Goal: Information Seeking & Learning: Learn about a topic

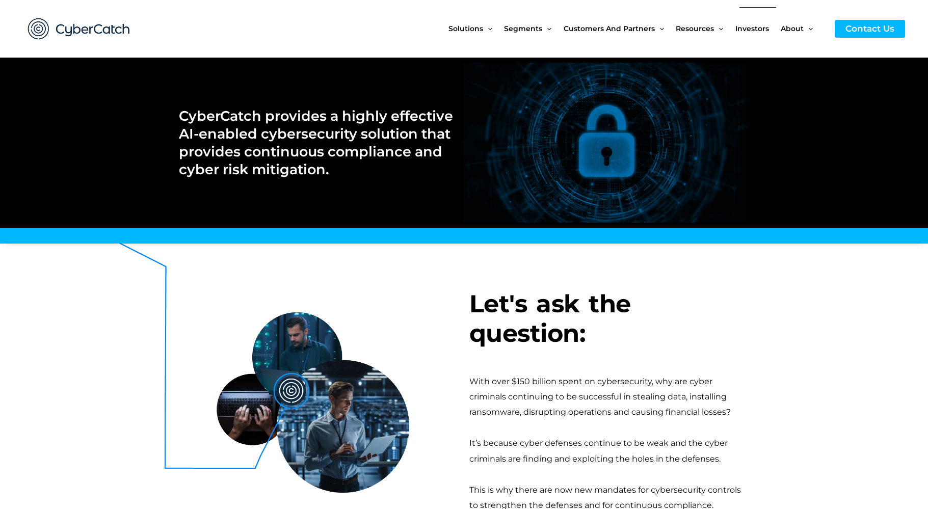
click at [748, 29] on span "Investors" at bounding box center [752, 28] width 34 height 43
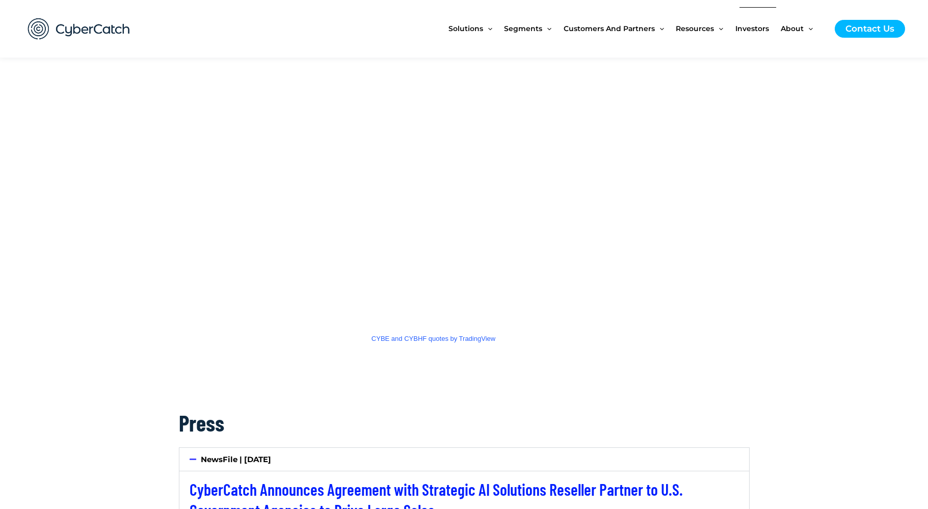
scroll to position [1476, 0]
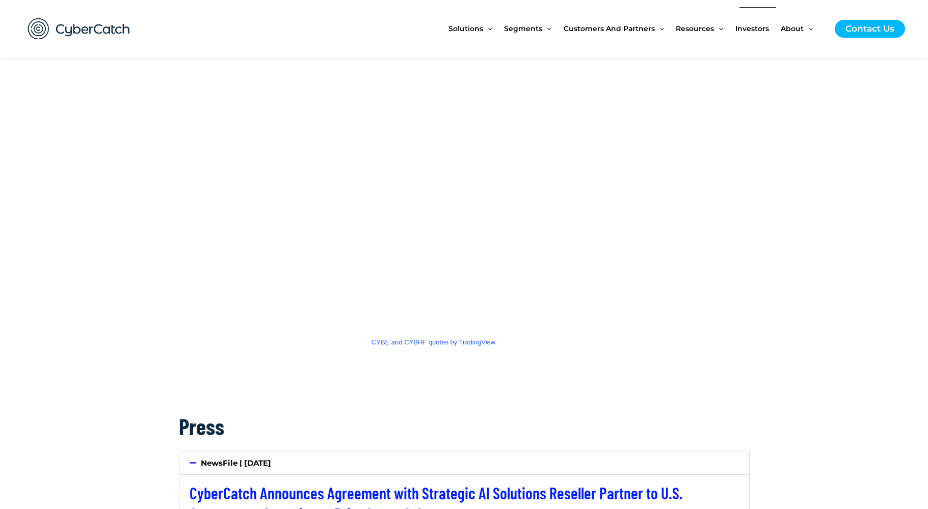
click at [753, 31] on span "Investors" at bounding box center [752, 28] width 34 height 43
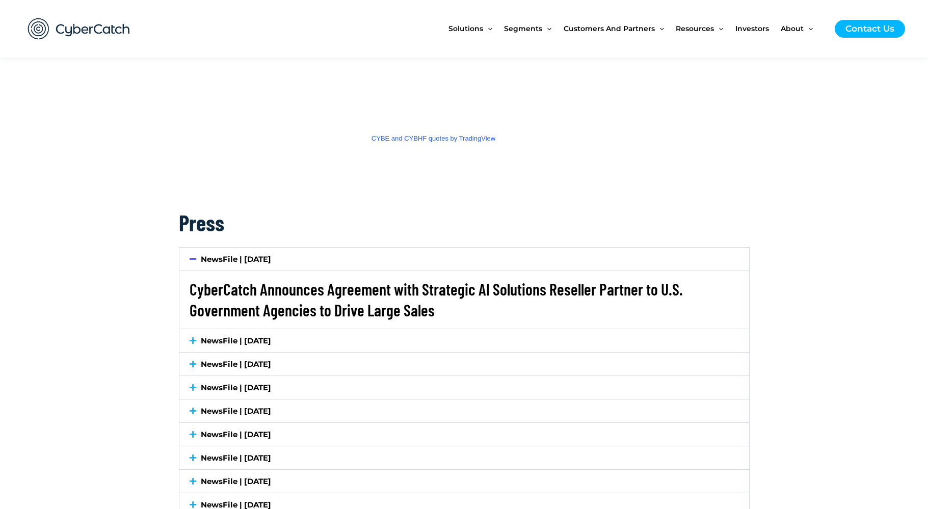
scroll to position [1680, 0]
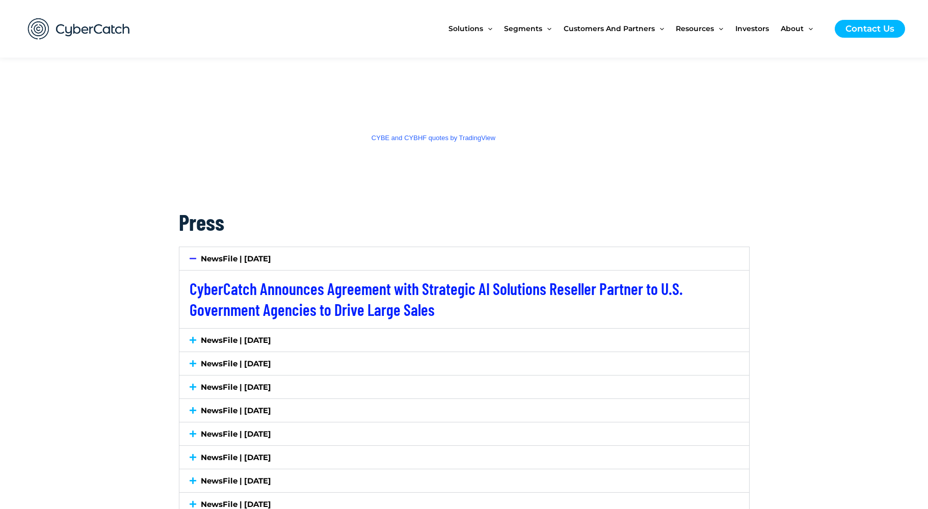
click at [194, 336] on icon at bounding box center [193, 340] width 7 height 8
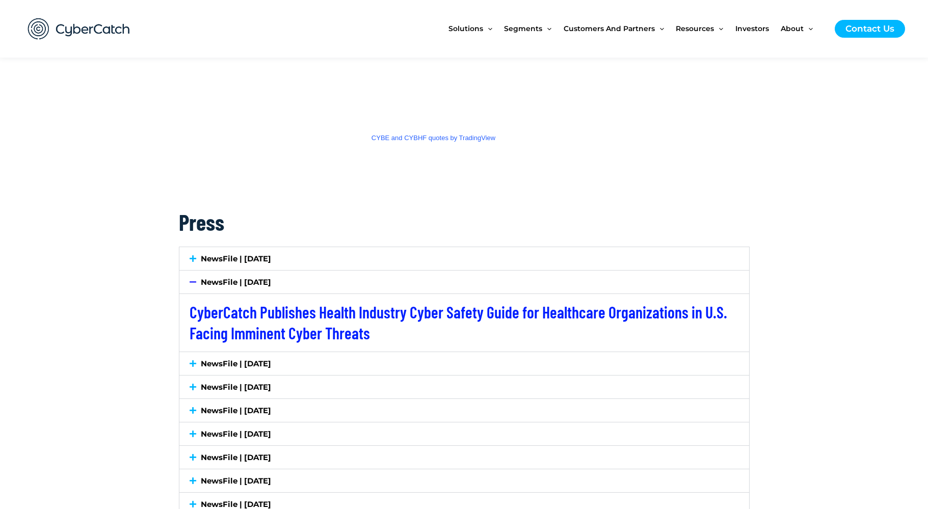
click at [193, 280] on icon at bounding box center [193, 282] width 7 height 8
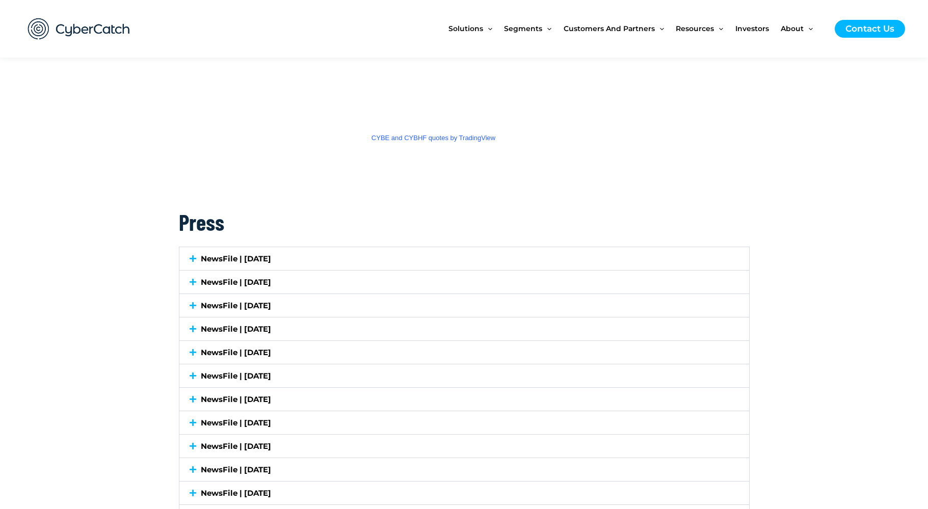
click at [193, 302] on icon at bounding box center [193, 306] width 7 height 8
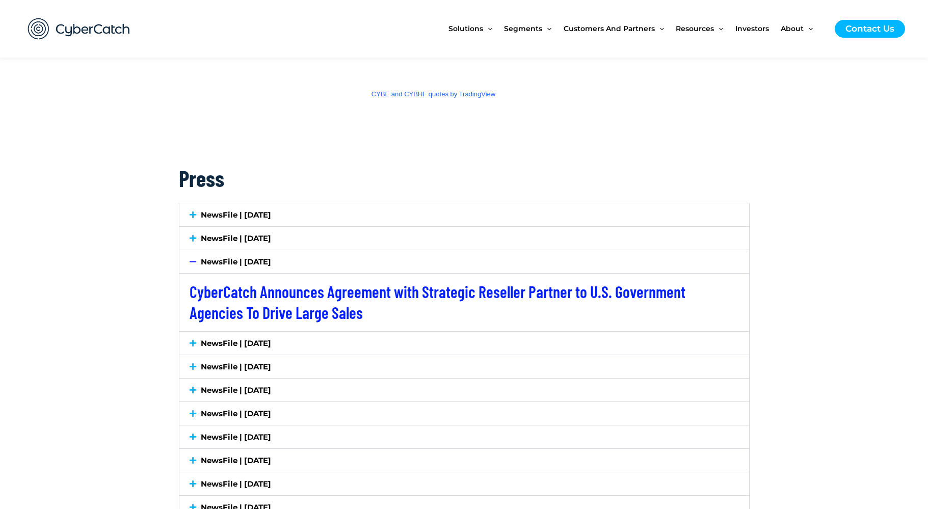
scroll to position [1726, 0]
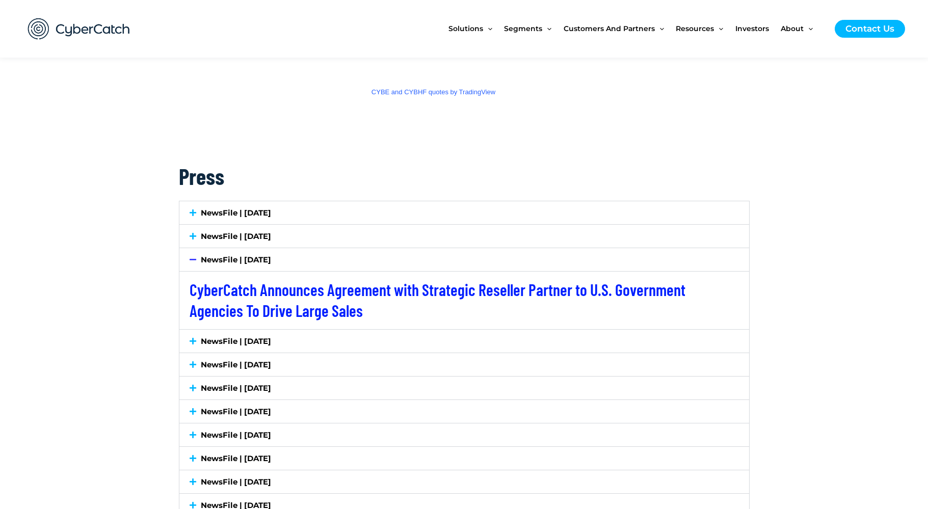
click at [193, 256] on icon at bounding box center [193, 260] width 7 height 8
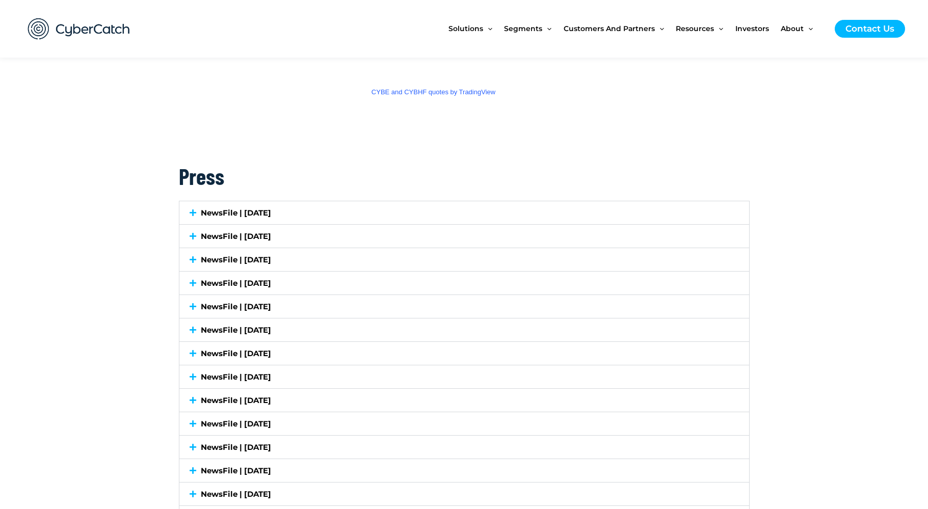
click at [192, 282] on icon at bounding box center [193, 283] width 7 height 8
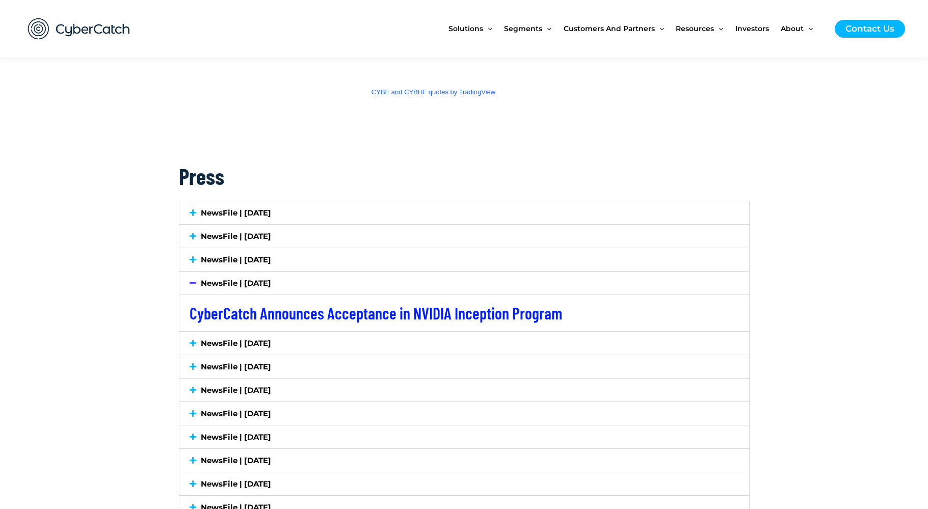
click at [193, 279] on icon at bounding box center [193, 283] width 7 height 8
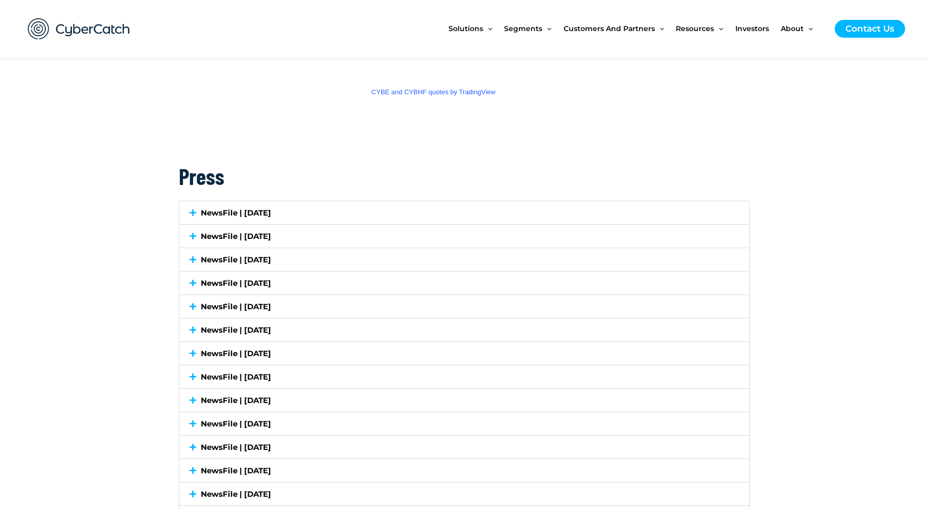
click at [191, 303] on icon at bounding box center [193, 307] width 7 height 8
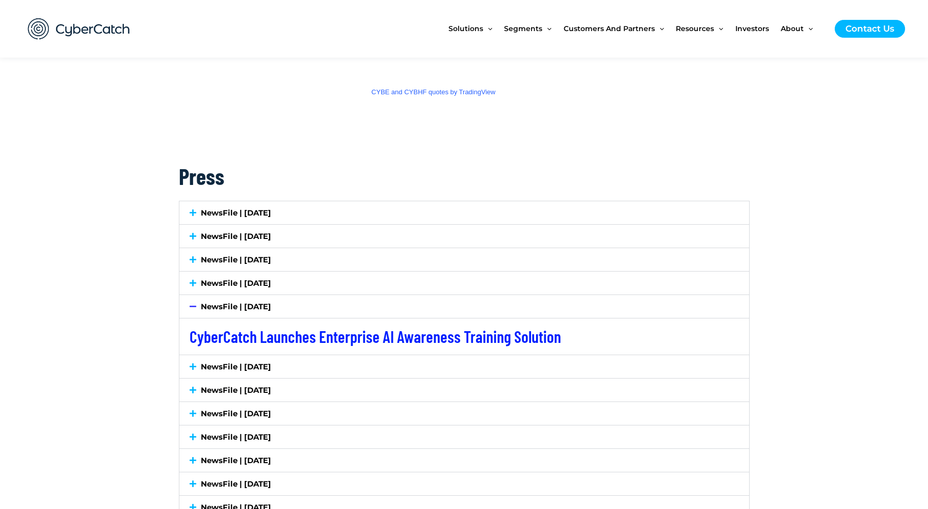
click at [191, 303] on icon at bounding box center [193, 307] width 7 height 8
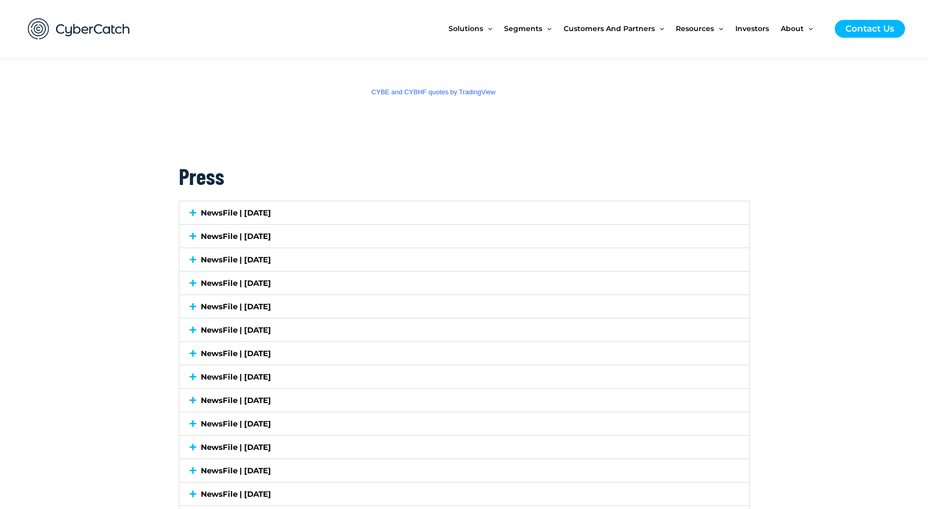
click at [194, 326] on icon at bounding box center [193, 330] width 7 height 8
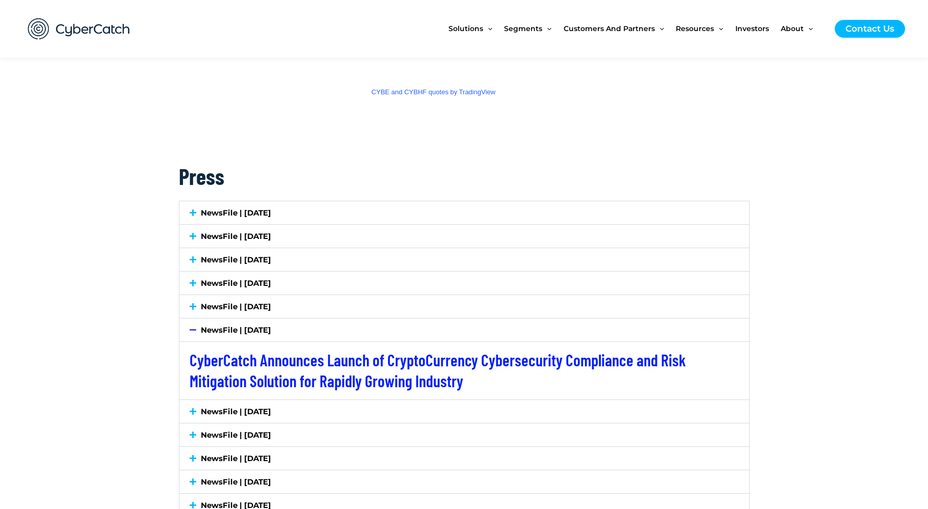
click at [191, 326] on icon at bounding box center [193, 330] width 7 height 8
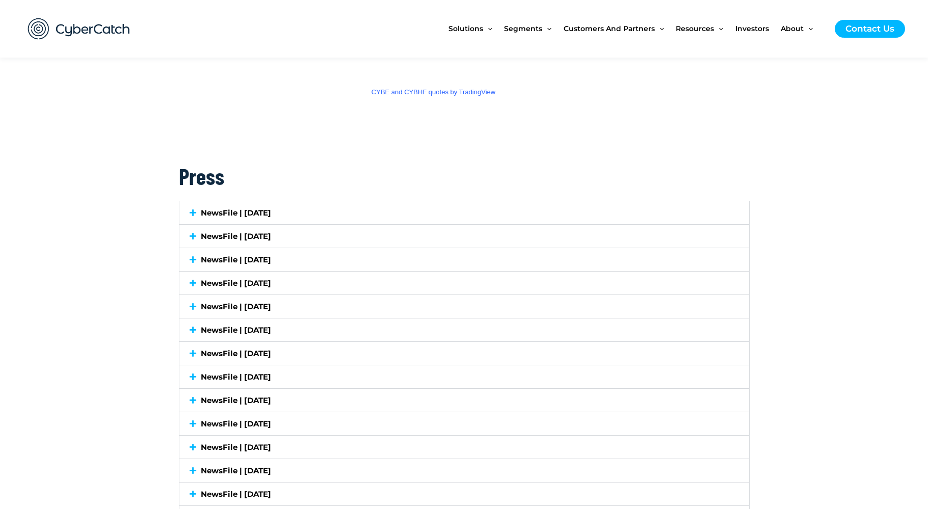
click at [190, 350] on icon at bounding box center [193, 354] width 7 height 8
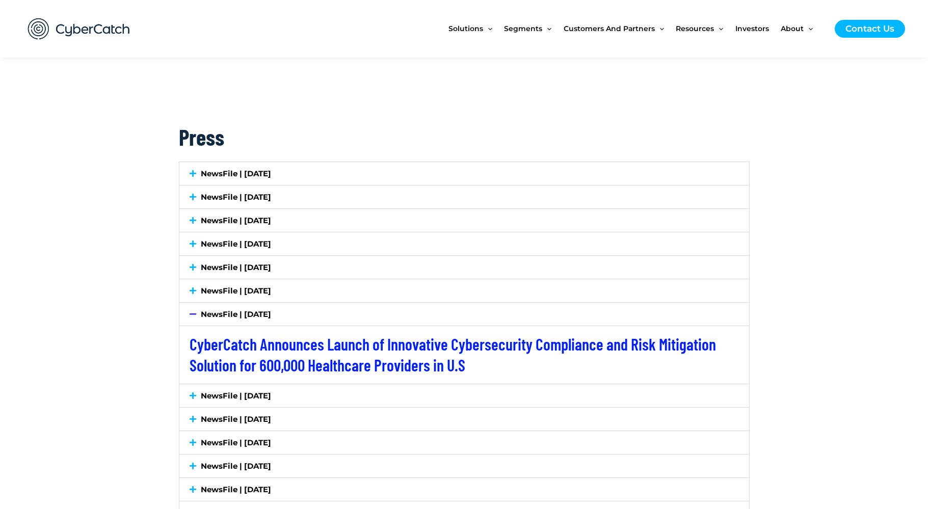
scroll to position [1787, 0]
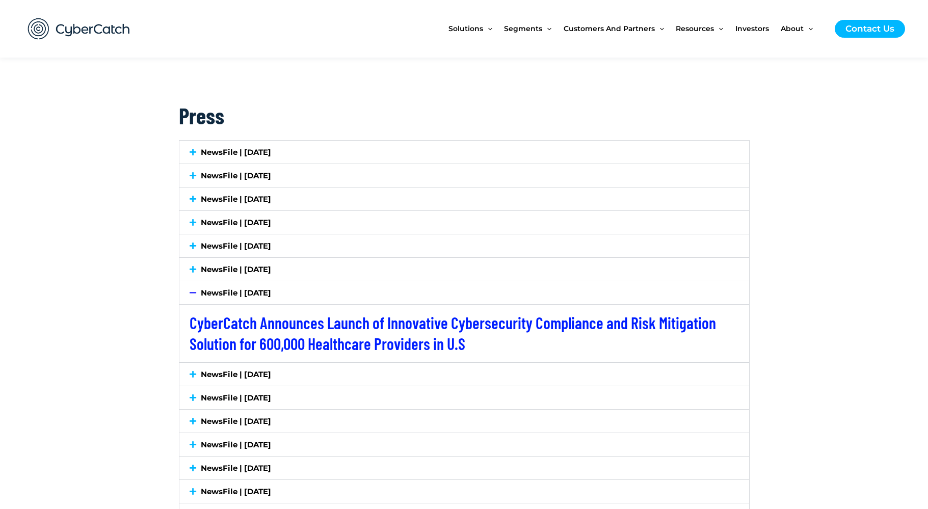
click at [191, 371] on icon at bounding box center [193, 374] width 7 height 8
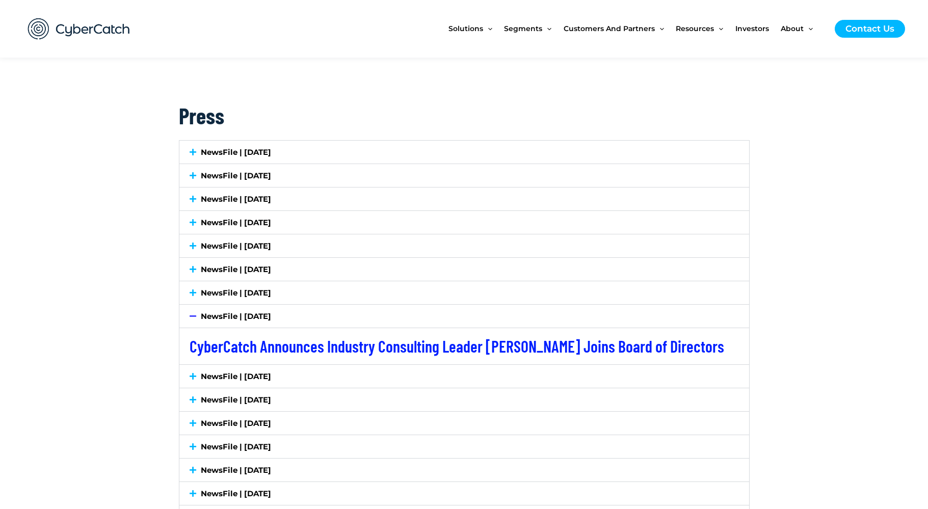
click at [191, 373] on icon at bounding box center [193, 377] width 7 height 8
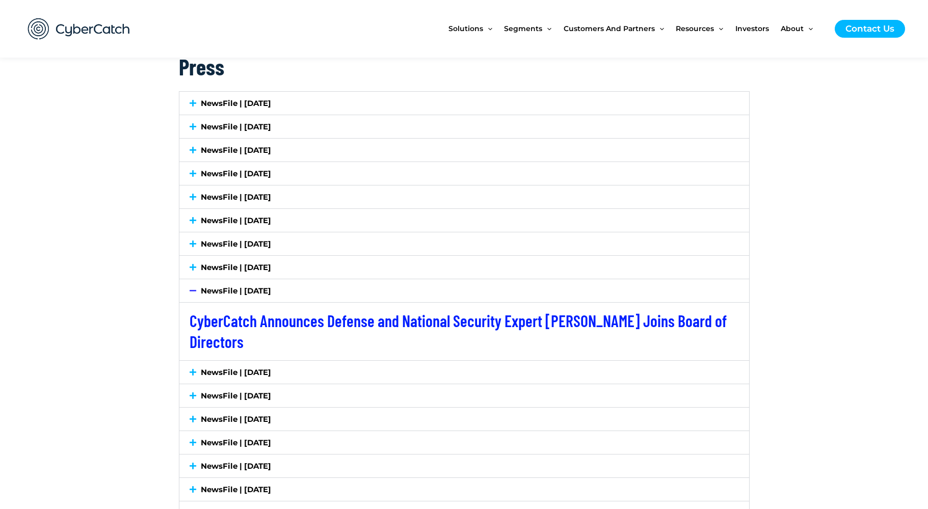
scroll to position [1836, 0]
click at [190, 368] on icon at bounding box center [193, 372] width 7 height 8
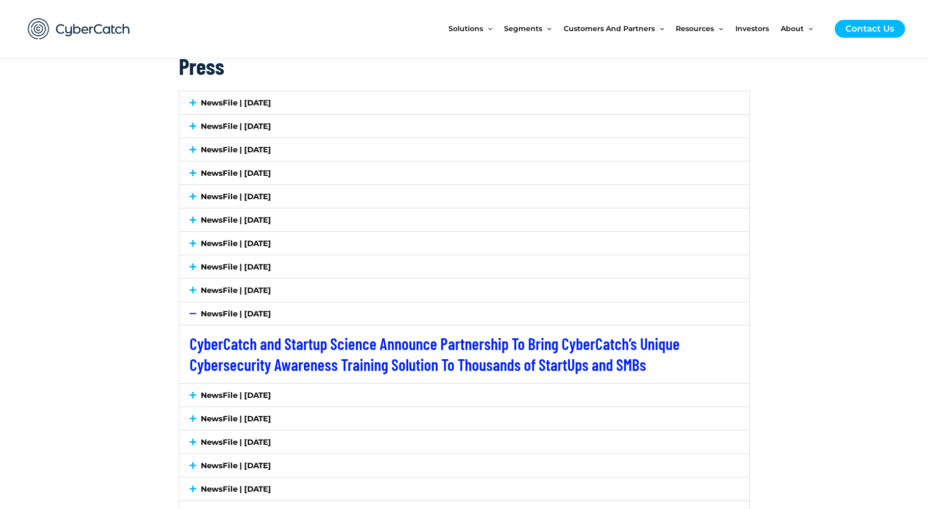
click at [192, 391] on icon at bounding box center [193, 395] width 7 height 8
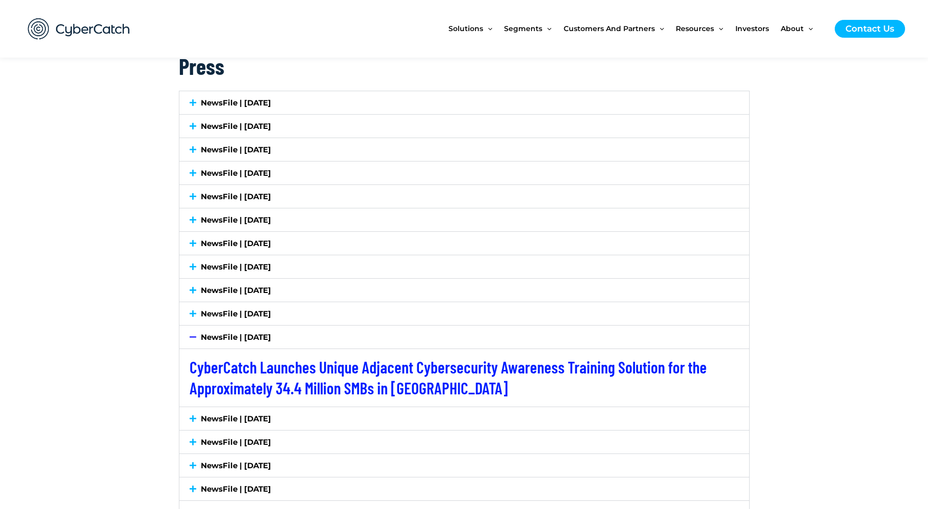
click at [195, 338] on icon at bounding box center [193, 337] width 7 height 8
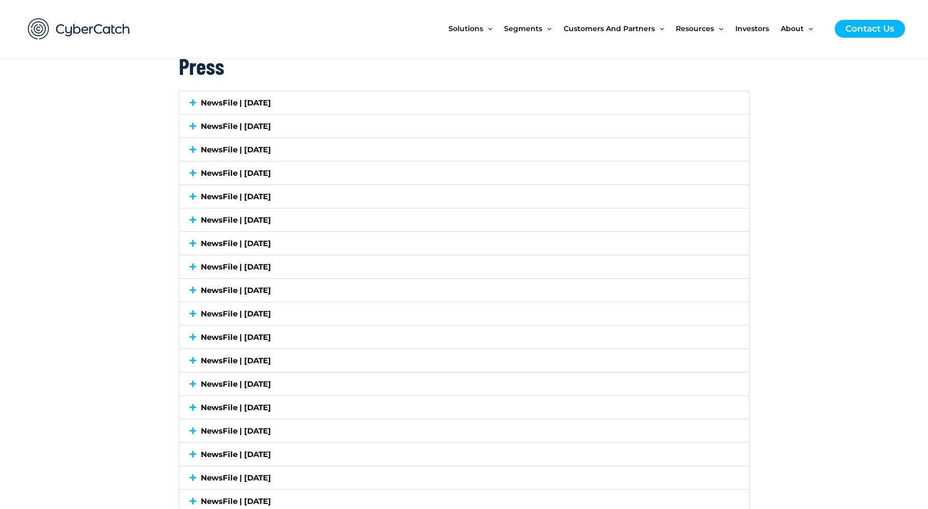
click at [195, 333] on icon at bounding box center [193, 337] width 7 height 8
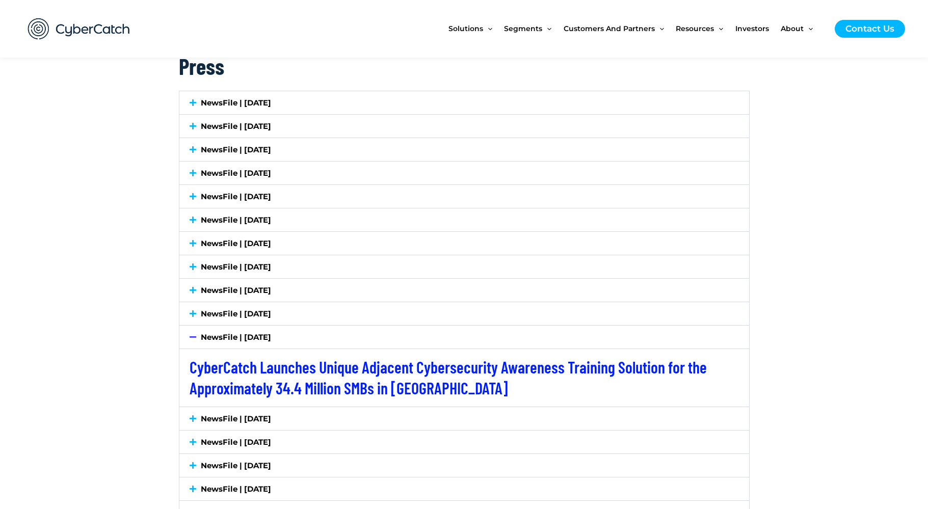
click at [192, 333] on icon at bounding box center [193, 337] width 7 height 8
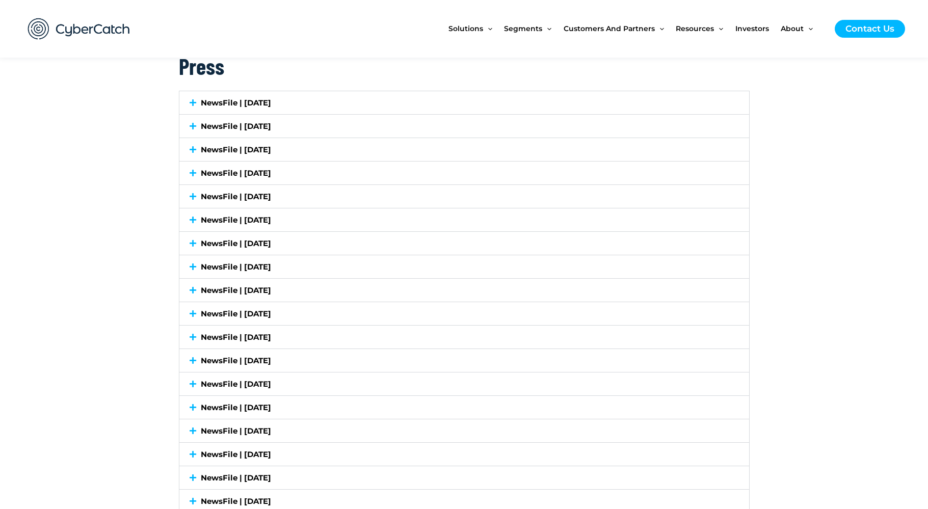
click at [194, 357] on icon at bounding box center [193, 361] width 7 height 8
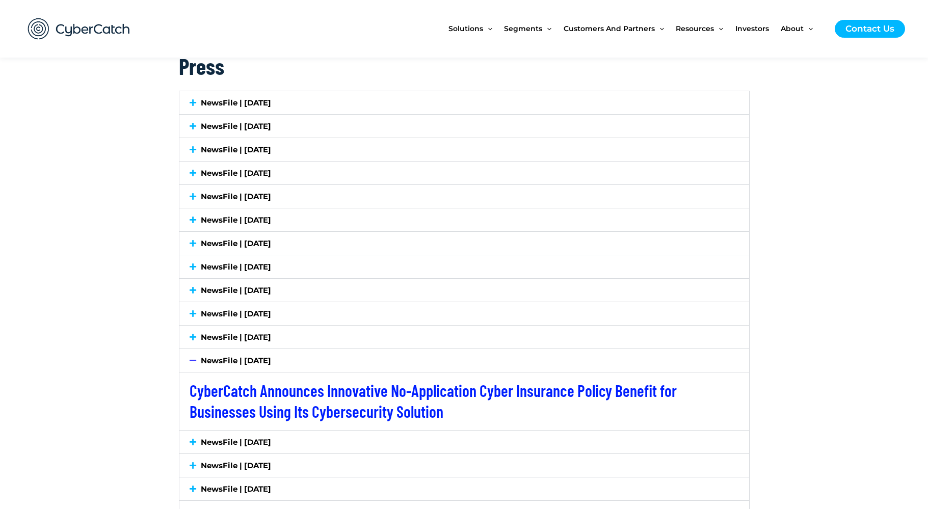
click at [194, 439] on icon at bounding box center [193, 442] width 7 height 8
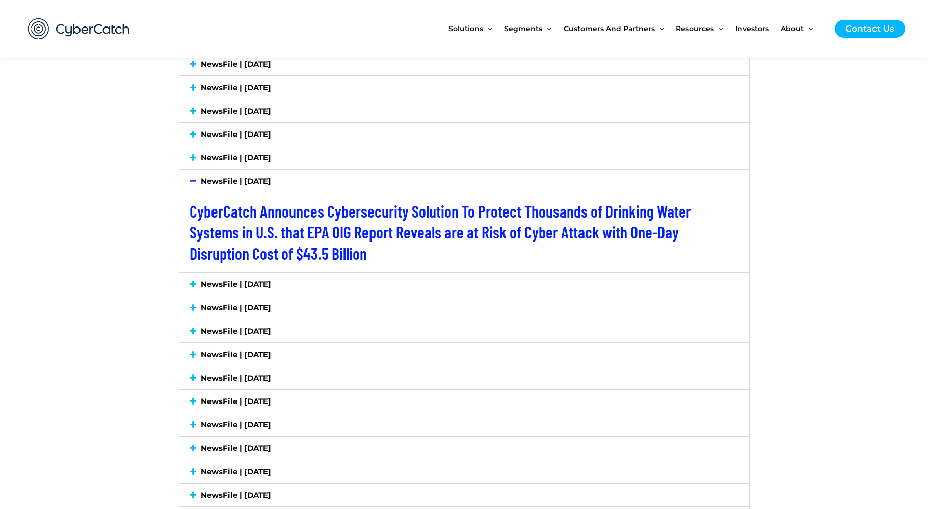
scroll to position [2040, 0]
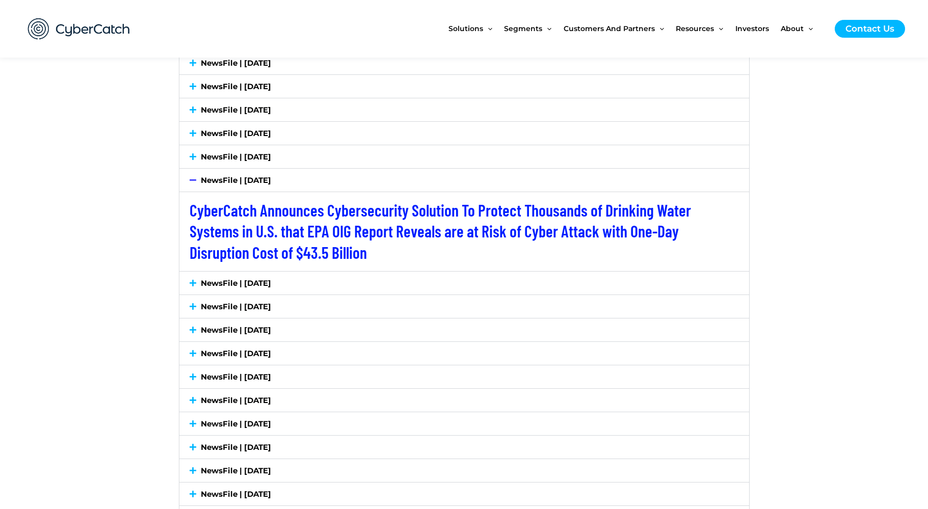
click at [196, 280] on icon at bounding box center [193, 283] width 7 height 8
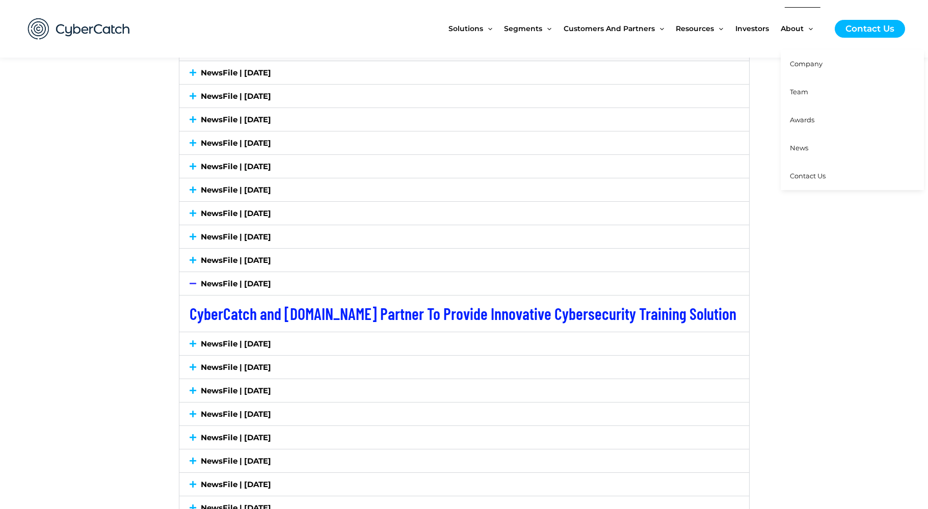
scroll to position [1963, 0]
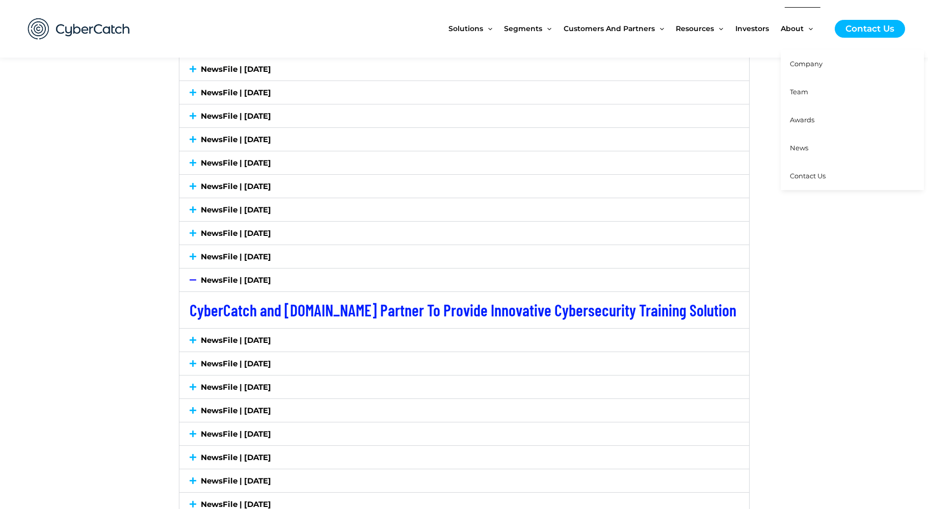
click at [804, 118] on span "Awards" at bounding box center [802, 120] width 24 height 8
